Goal: Task Accomplishment & Management: Complete application form

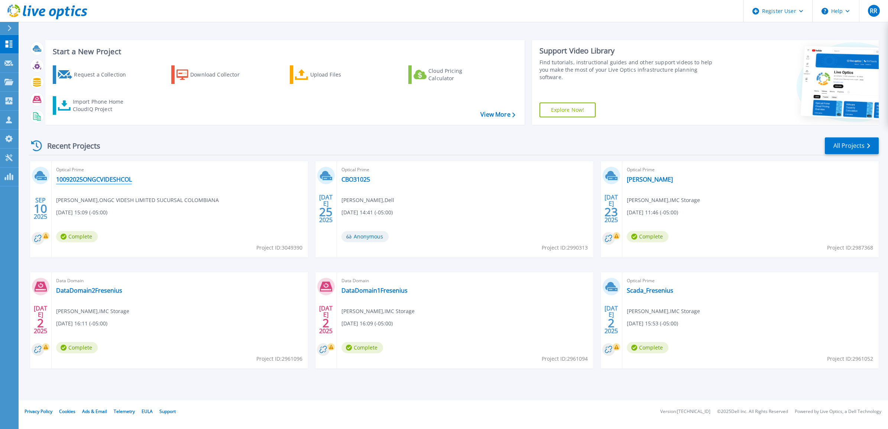
click at [93, 179] on link "10092025ONGCVIDESHCOL" at bounding box center [94, 179] width 76 height 7
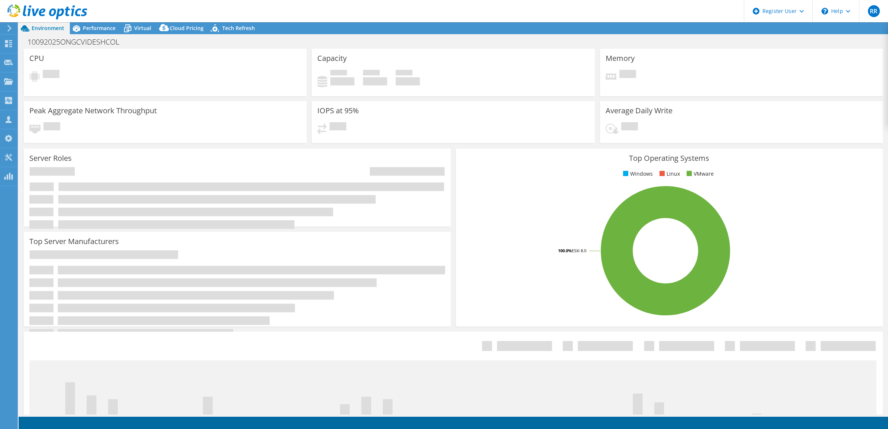
select select "USD"
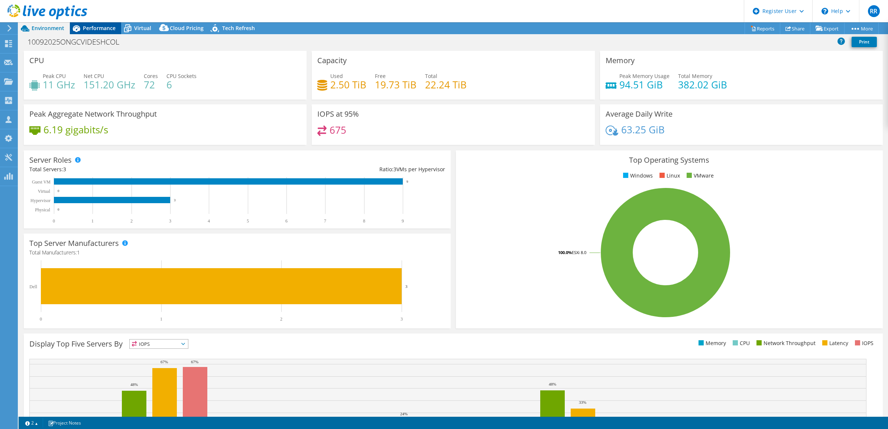
click at [113, 30] on span "Performance" at bounding box center [99, 28] width 33 height 7
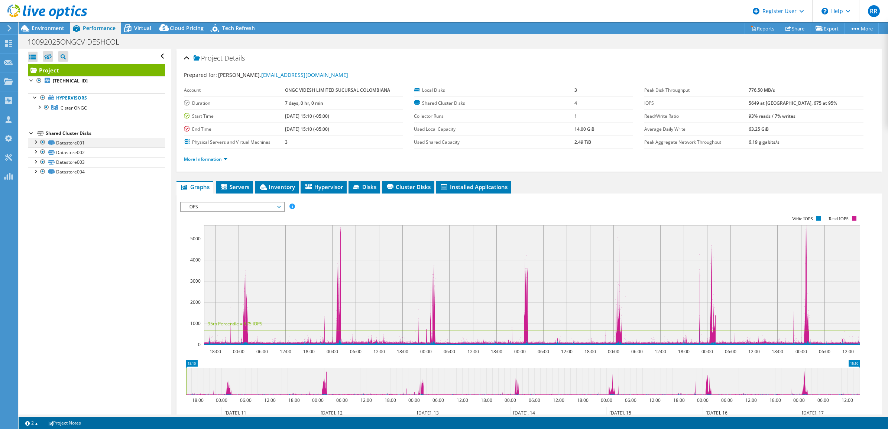
click at [32, 140] on div at bounding box center [35, 141] width 7 height 7
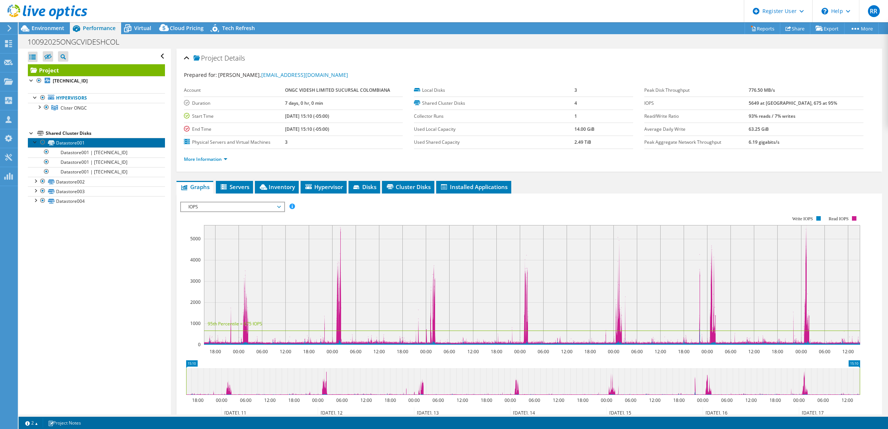
click at [67, 142] on link "Datastore001" at bounding box center [96, 143] width 137 height 10
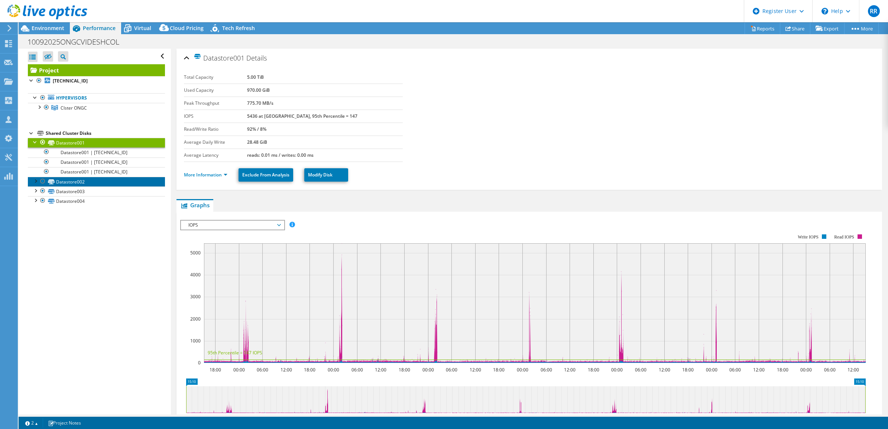
click at [74, 180] on link "Datastore002" at bounding box center [96, 182] width 137 height 10
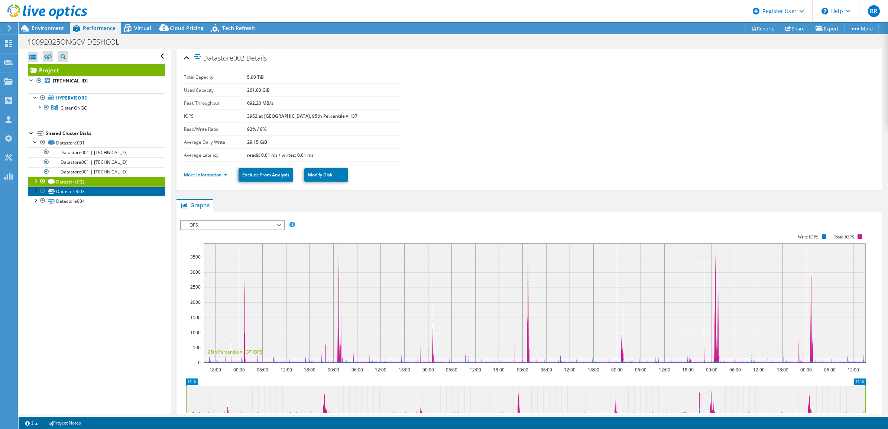
click at [71, 192] on link "Datastore003" at bounding box center [96, 191] width 137 height 10
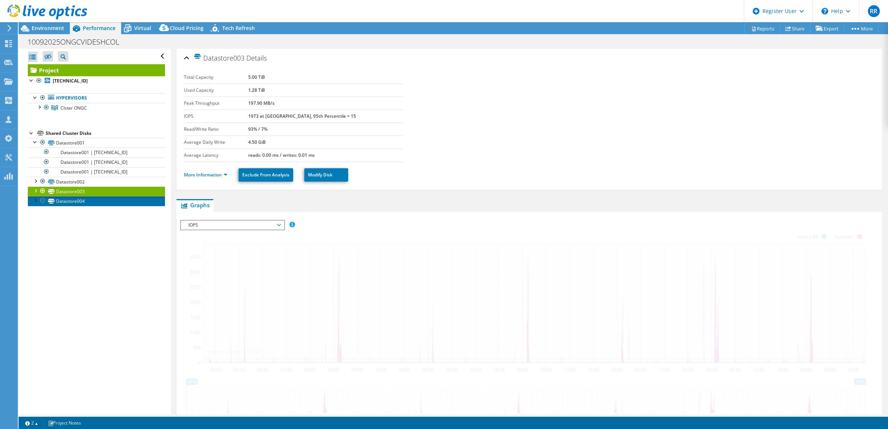
click at [71, 205] on link "Datastore004" at bounding box center [96, 201] width 137 height 10
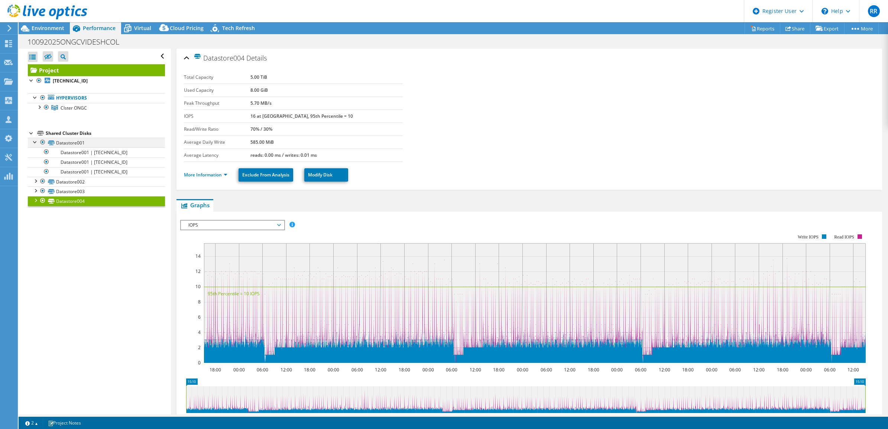
click at [36, 141] on div at bounding box center [35, 141] width 7 height 7
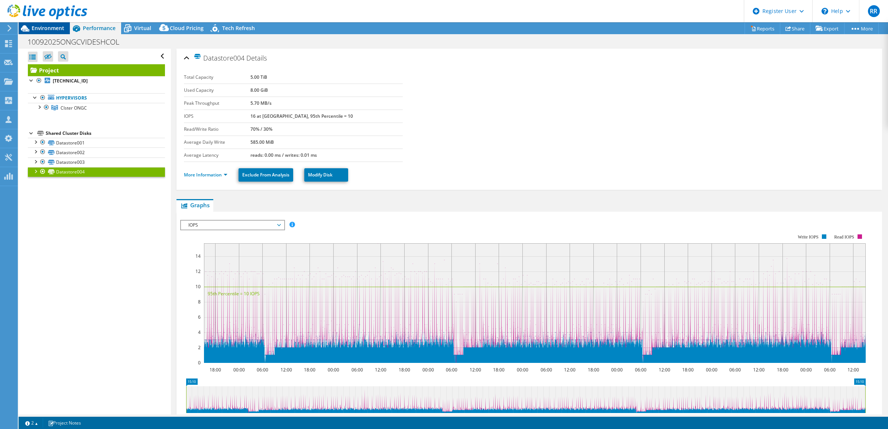
drag, startPoint x: 49, startPoint y: 26, endPoint x: 56, endPoint y: 26, distance: 7.4
click at [49, 26] on span "Environment" at bounding box center [48, 28] width 33 height 7
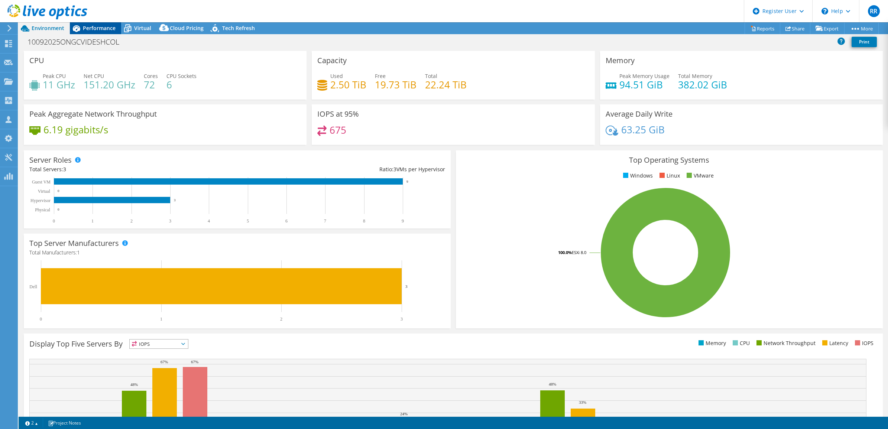
click at [96, 28] on span "Performance" at bounding box center [99, 28] width 33 height 7
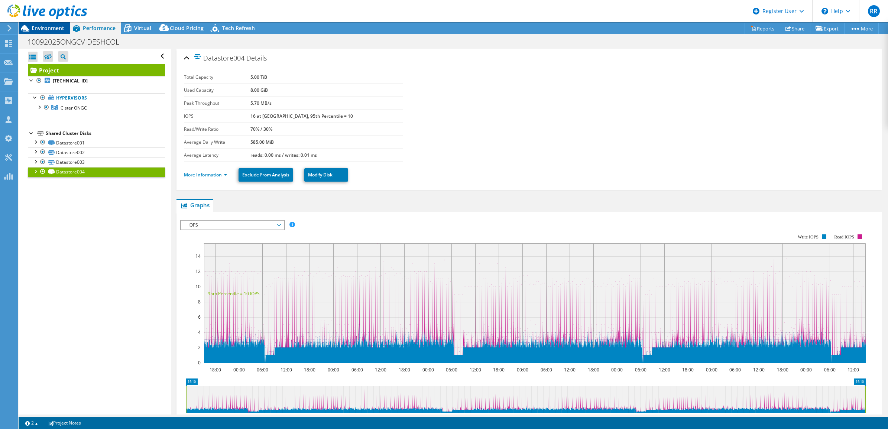
click at [53, 28] on span "Environment" at bounding box center [48, 28] width 33 height 7
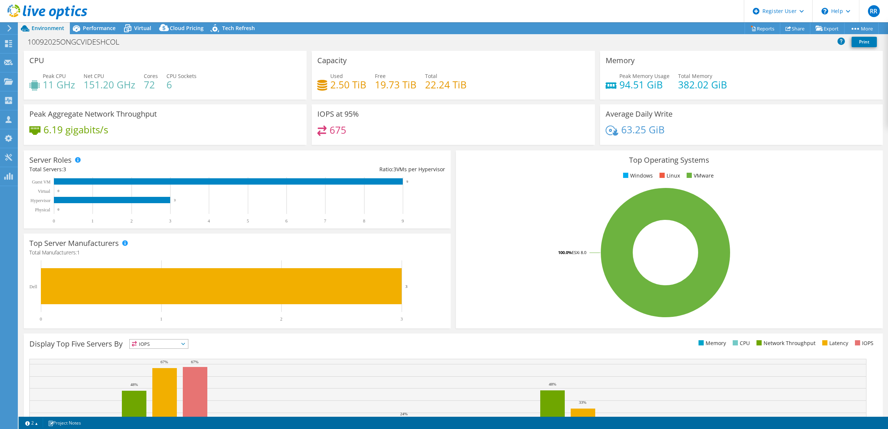
click at [43, 10] on use at bounding box center [47, 11] width 80 height 15
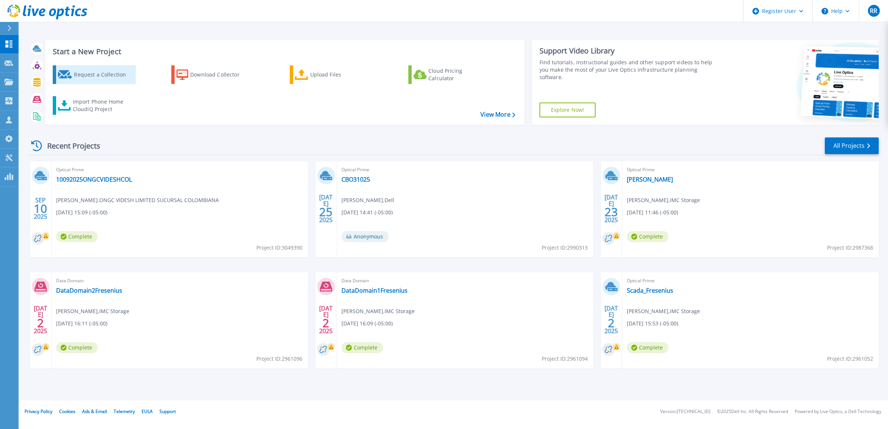
click at [88, 75] on div "Request a Collection" at bounding box center [103, 74] width 59 height 15
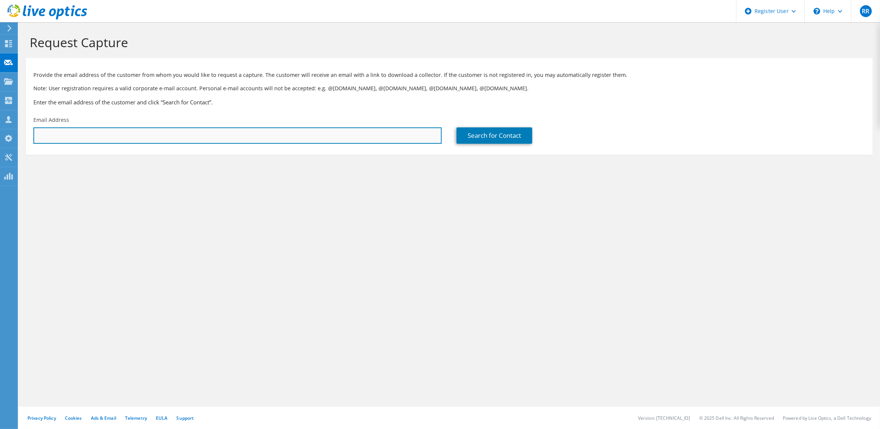
click at [323, 132] on input "text" at bounding box center [237, 135] width 408 height 16
type input "[EMAIL_ADDRESS][DOMAIN_NAME]"
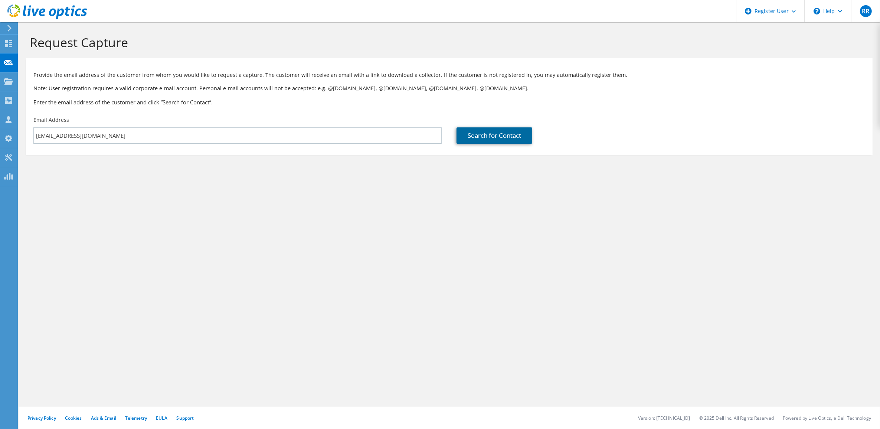
click at [489, 140] on link "Search for Contact" at bounding box center [495, 135] width 76 height 16
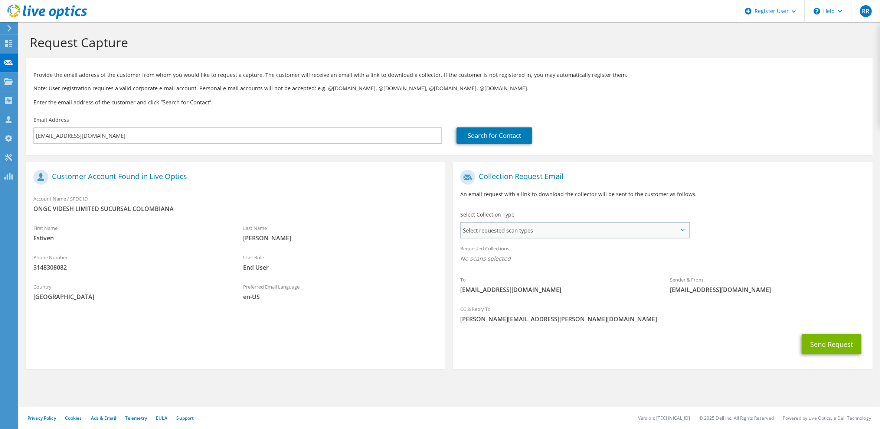
click at [547, 229] on span "Select requested scan types" at bounding box center [575, 230] width 228 height 15
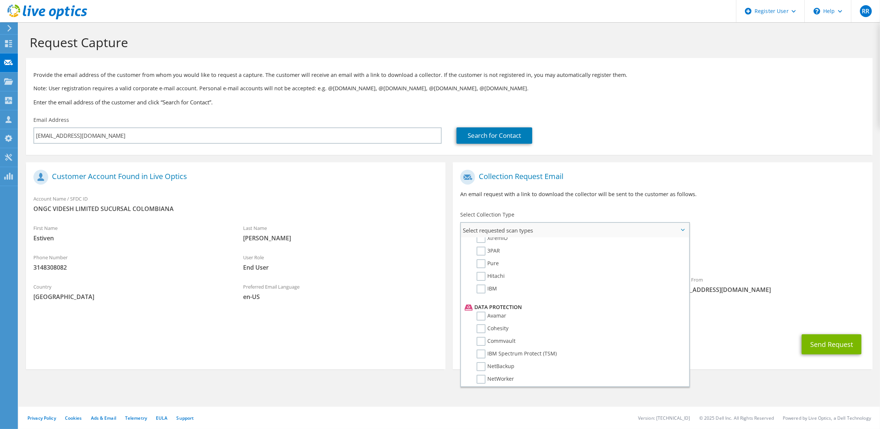
scroll to position [310, 0]
click at [754, 253] on div "Requested Collections No scans selected" at bounding box center [663, 254] width 420 height 27
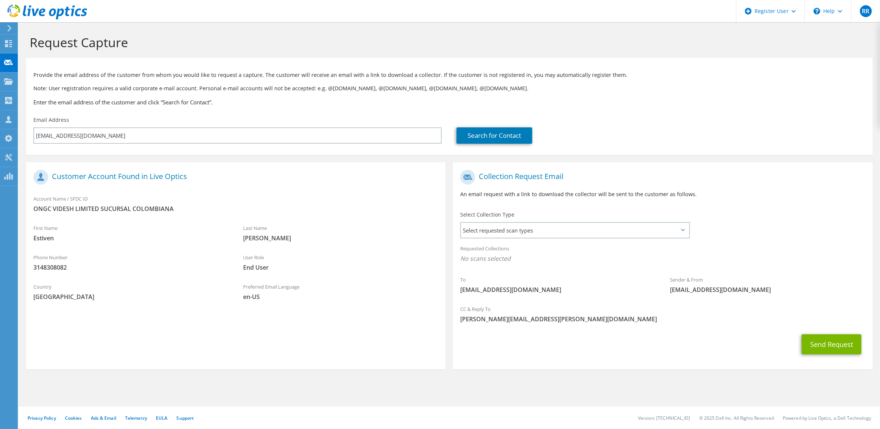
click at [615, 306] on div "CC & Reply To Rafael.Rincon@Dell.com" at bounding box center [663, 314] width 420 height 26
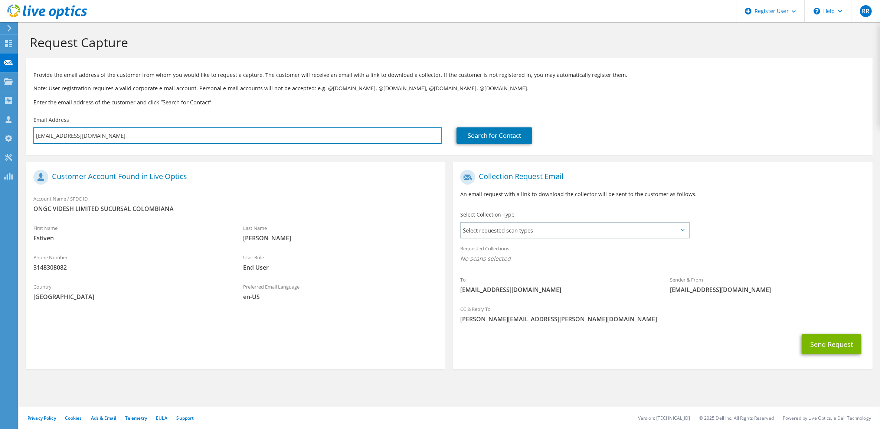
drag, startPoint x: 125, startPoint y: 137, endPoint x: -57, endPoint y: 128, distance: 182.1
click at [0, 128] on html "RR Dell User Rafael Rincon Rafael.Rincon@Dell.com Dell My Profile Log Out \n He…" at bounding box center [440, 214] width 880 height 429
